Goal: Task Accomplishment & Management: Manage account settings

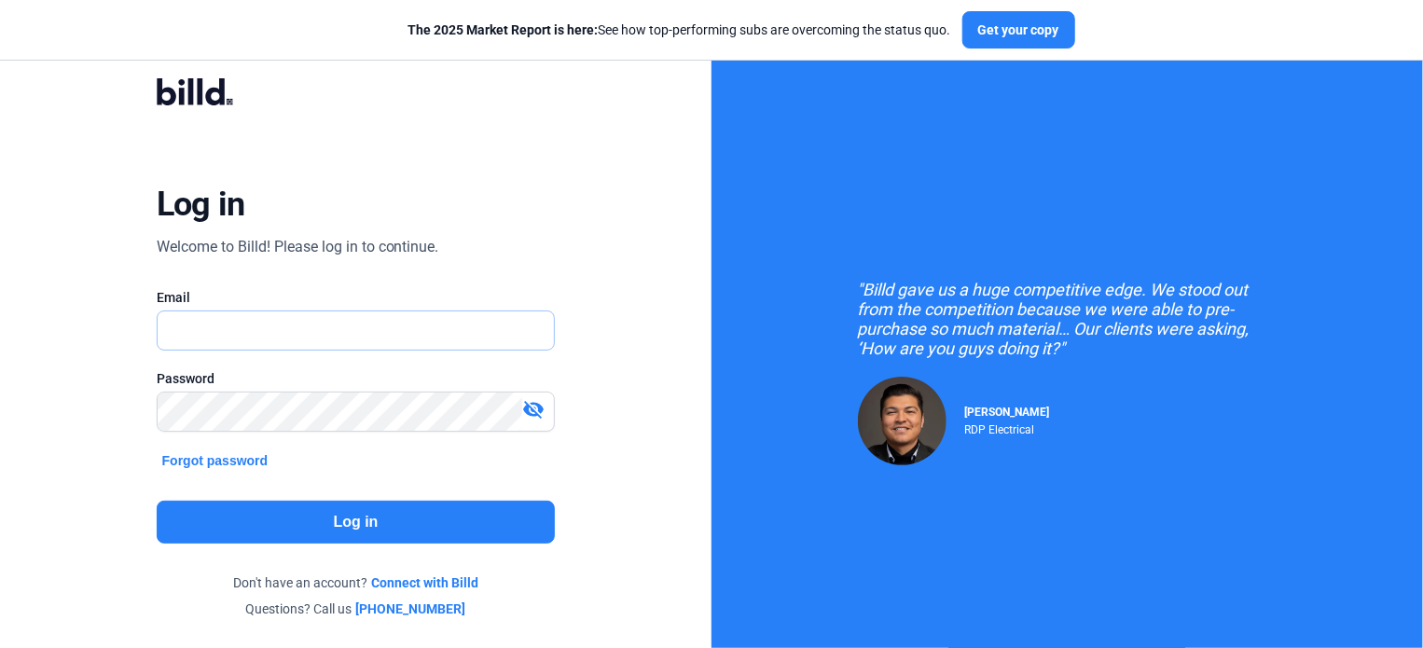
type input "[EMAIL_ADDRESS][DOMAIN_NAME]"
drag, startPoint x: 0, startPoint y: 0, endPoint x: 248, endPoint y: 326, distance: 409.9
click at [248, 326] on input "[EMAIL_ADDRESS][DOMAIN_NAME]" at bounding box center [356, 330] width 397 height 38
click at [250, 518] on button "Log in" at bounding box center [356, 522] width 399 height 43
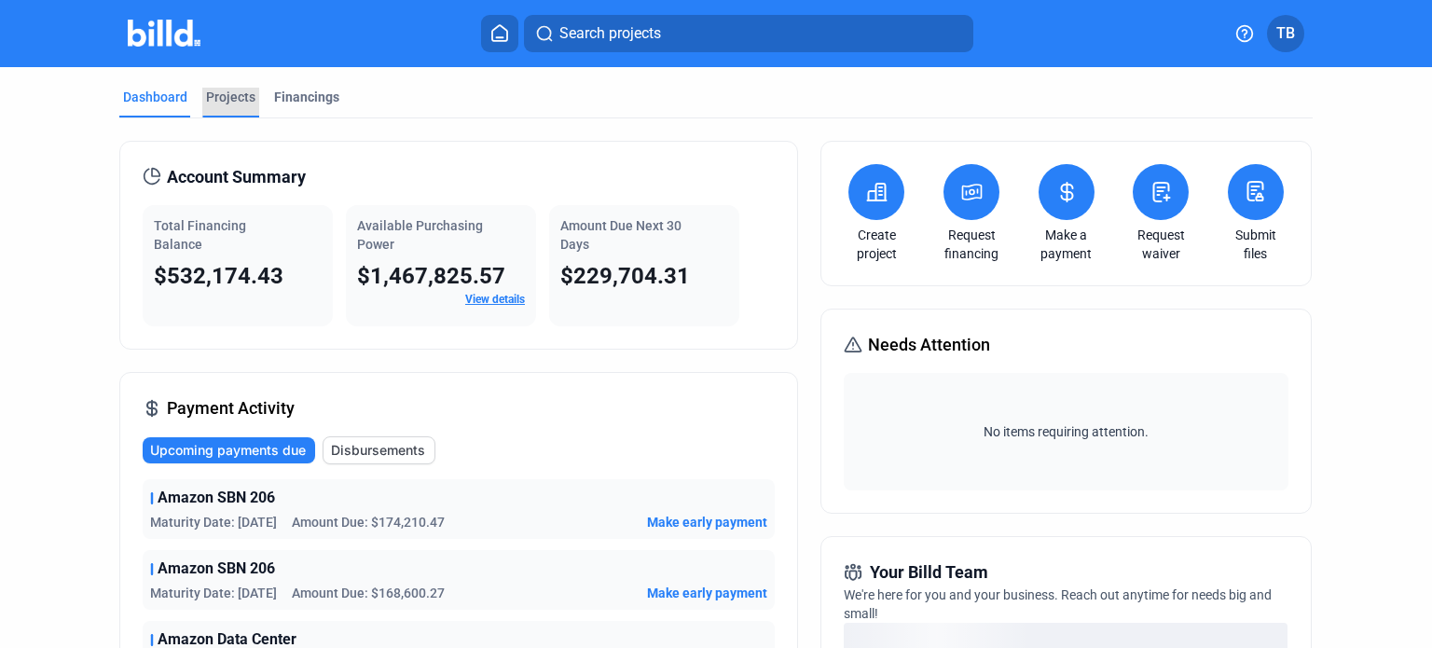
click at [239, 92] on div "Projects" at bounding box center [230, 97] width 49 height 19
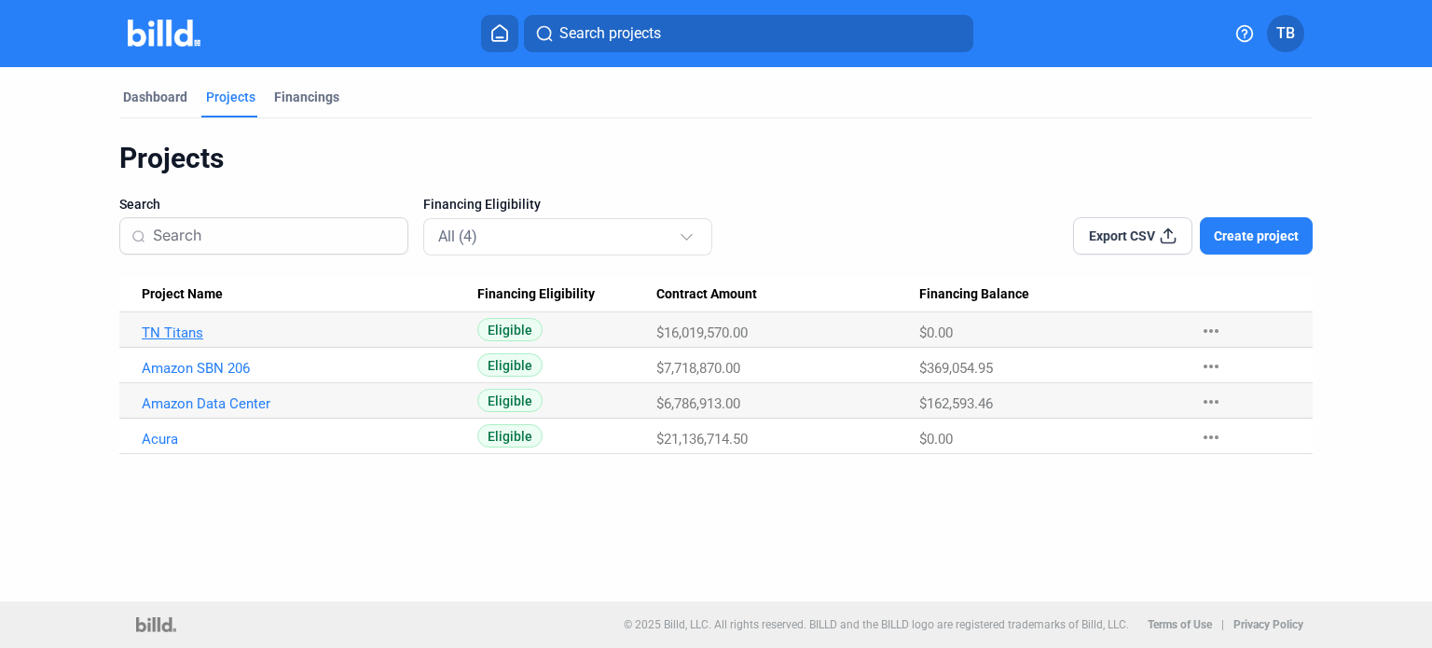
click at [190, 336] on link "TN Titans" at bounding box center [304, 332] width 324 height 17
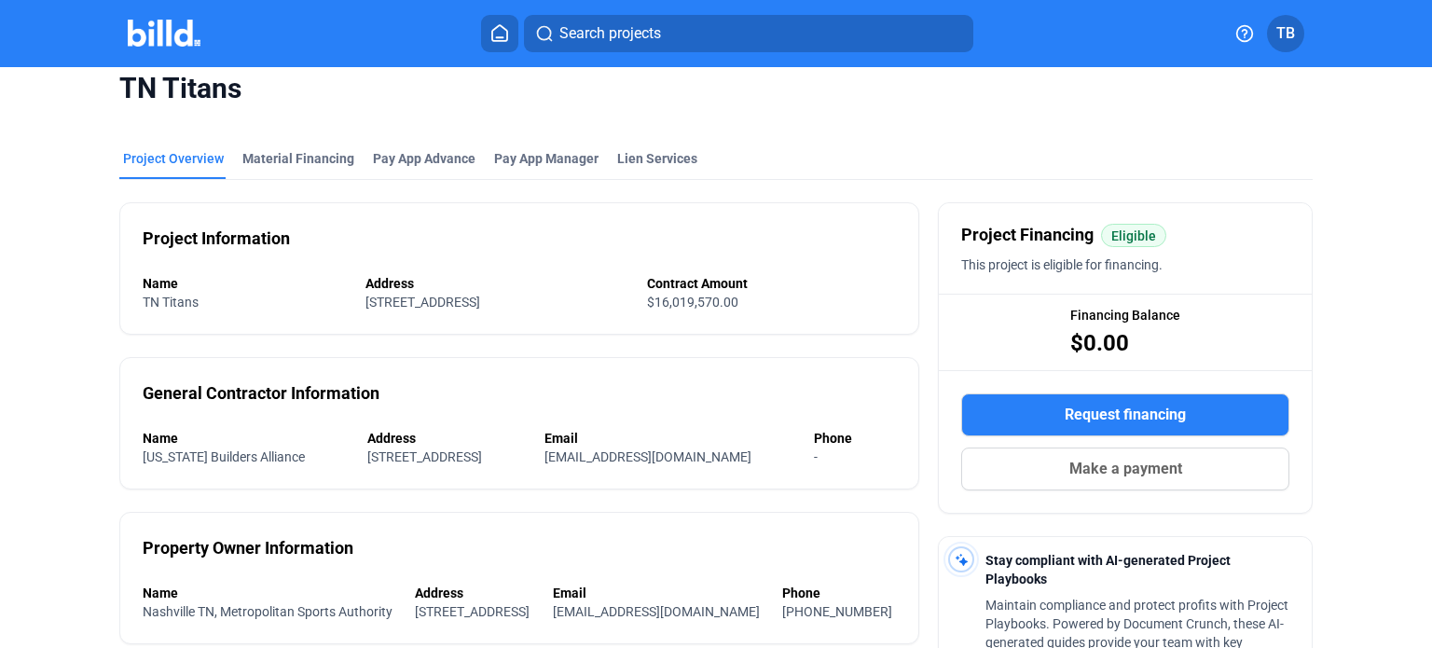
scroll to position [4, 0]
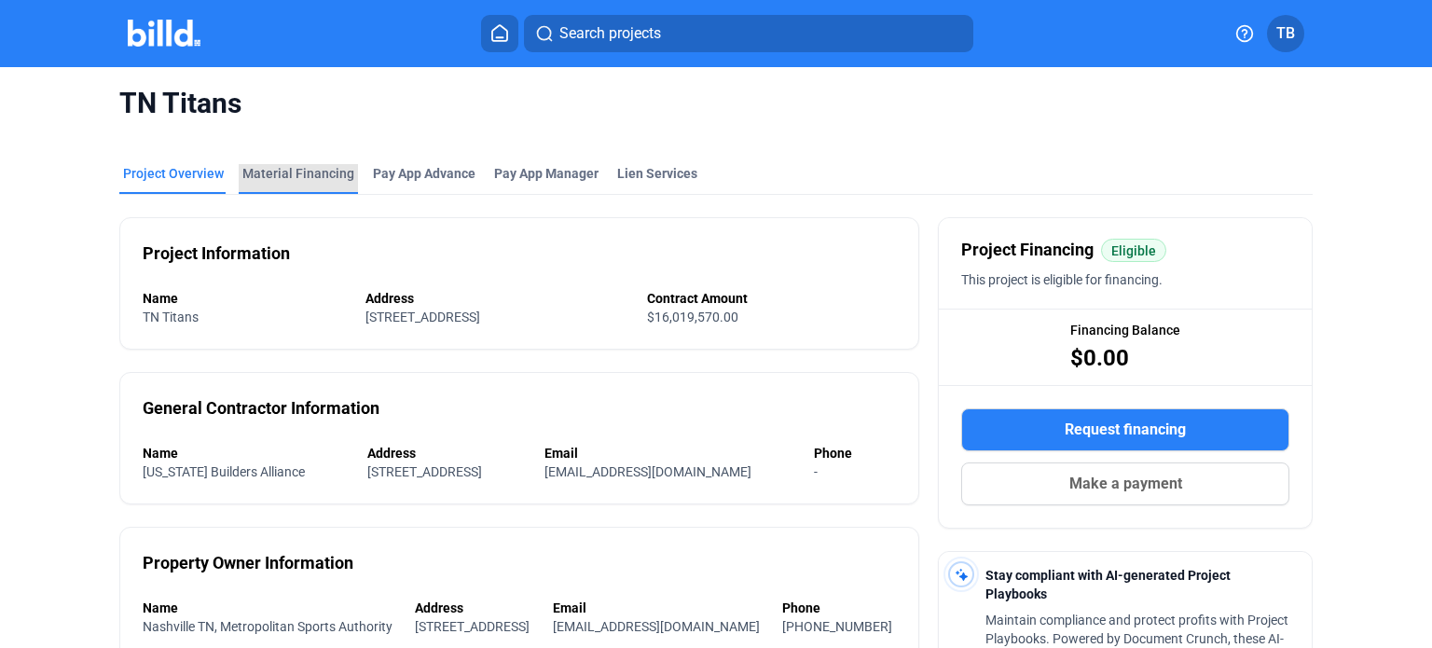
click at [306, 174] on div "Material Financing" at bounding box center [298, 173] width 112 height 19
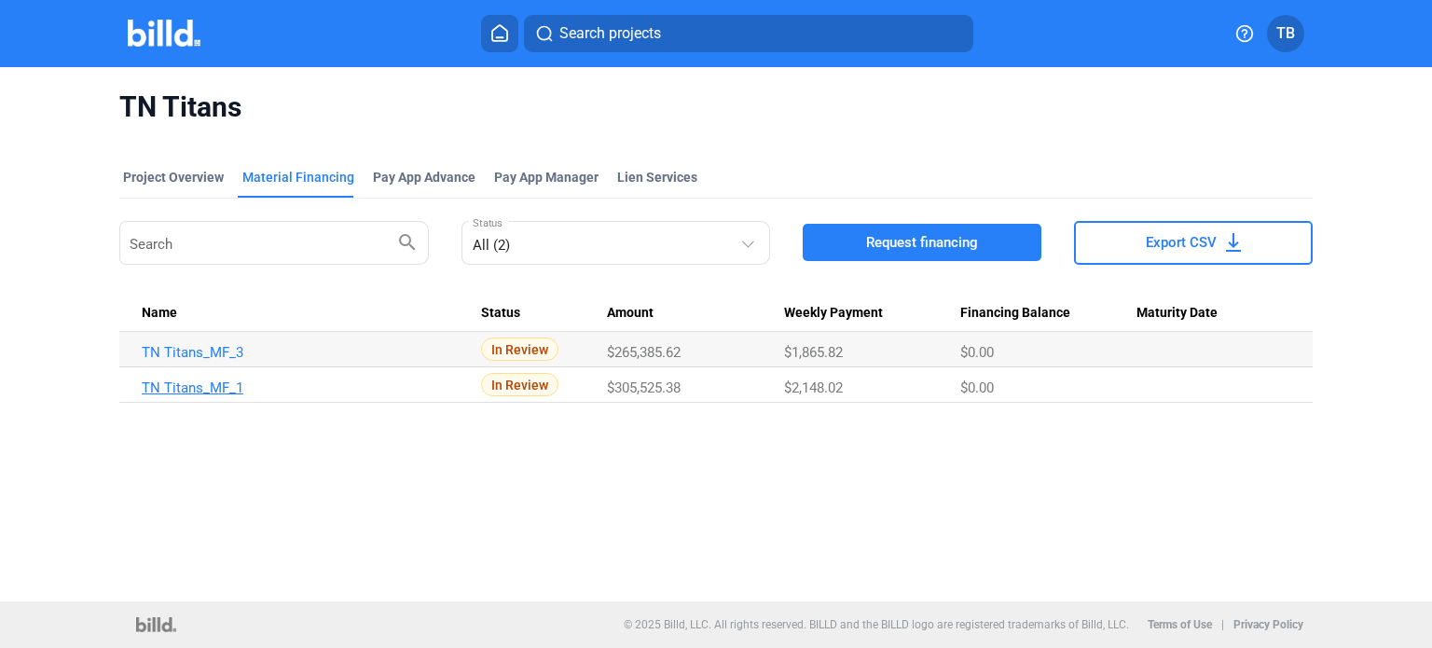
click at [218, 390] on link "TN Titans_MF_1" at bounding box center [304, 387] width 324 height 17
click at [153, 352] on link "TN Titans_MF_3" at bounding box center [304, 352] width 324 height 17
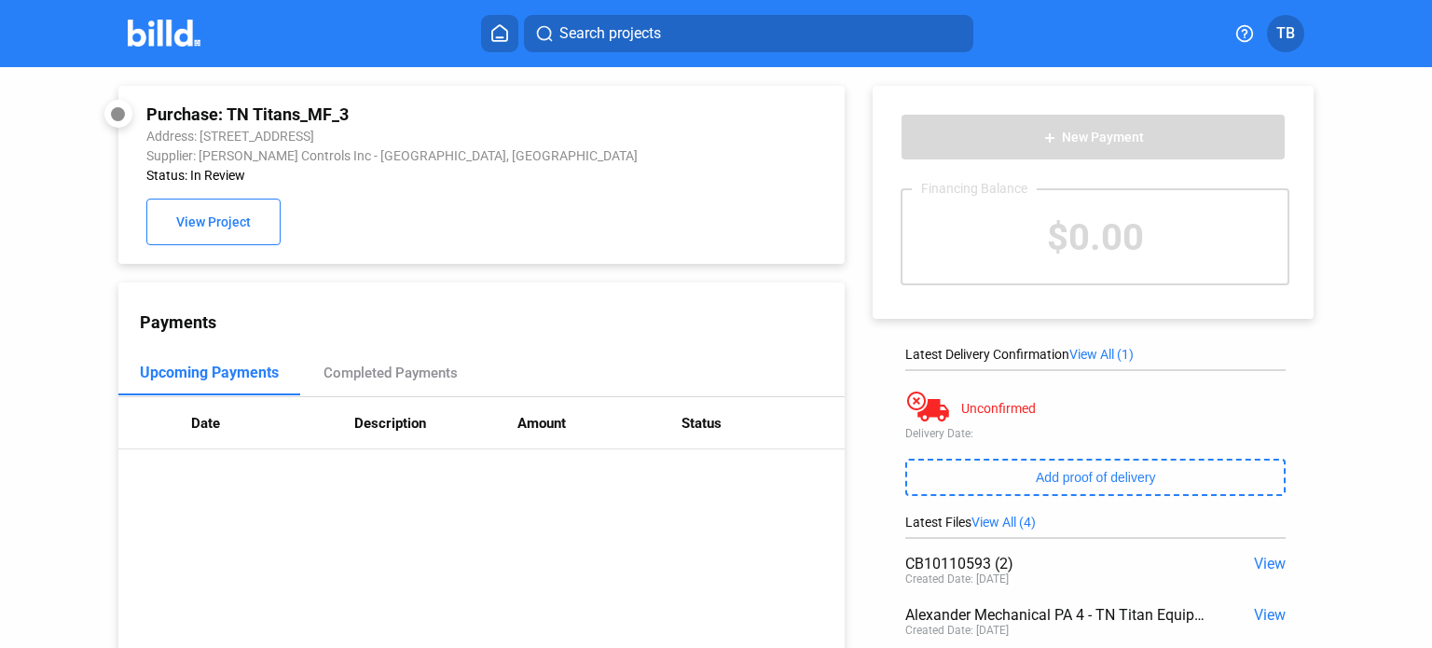
click at [168, 21] on img at bounding box center [165, 33] width 74 height 27
